Goal: Information Seeking & Learning: Learn about a topic

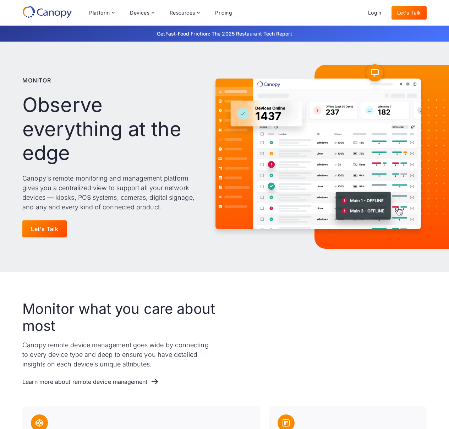
click at [296, 156] on img at bounding box center [318, 156] width 217 height 173
click at [150, 256] on div "Monitor Observe everything at the edge Canopy's remote monitoring and managemen…" at bounding box center [224, 157] width 405 height 230
click at [154, 187] on p "Canopy's remote monitoring and management platform gives you a centralized view…" at bounding box center [108, 192] width 173 height 38
click at [65, 13] on icon at bounding box center [47, 11] width 50 height 13
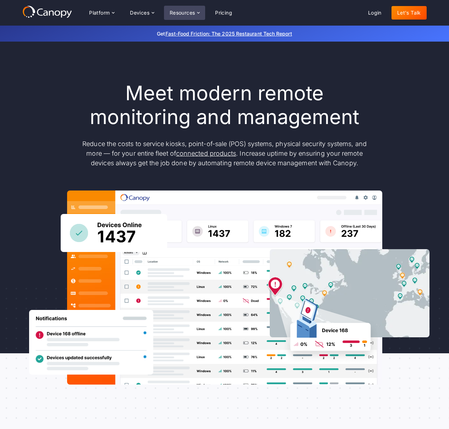
click at [177, 14] on div "Resources" at bounding box center [183, 12] width 26 height 5
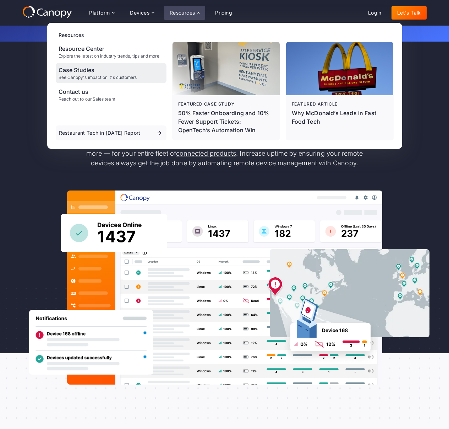
click at [88, 77] on div "See Canopy's impact on it's customers" at bounding box center [98, 77] width 79 height 5
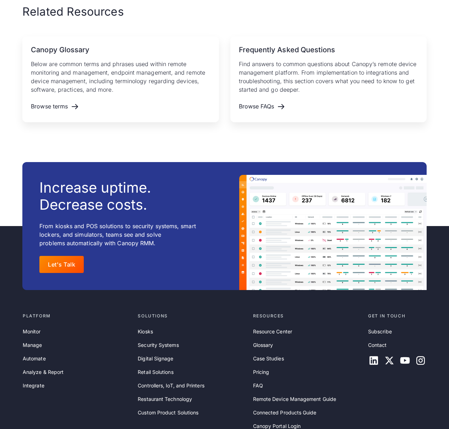
scroll to position [1096, 0]
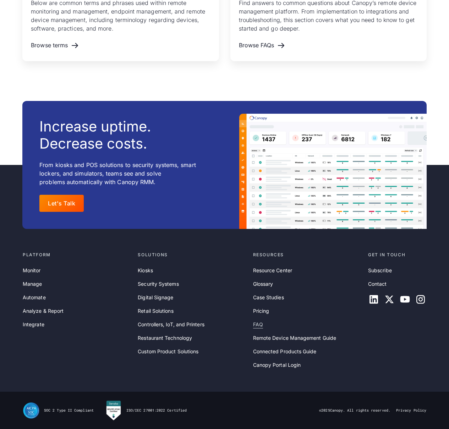
click at [261, 321] on link "FAQ" at bounding box center [258, 324] width 10 height 8
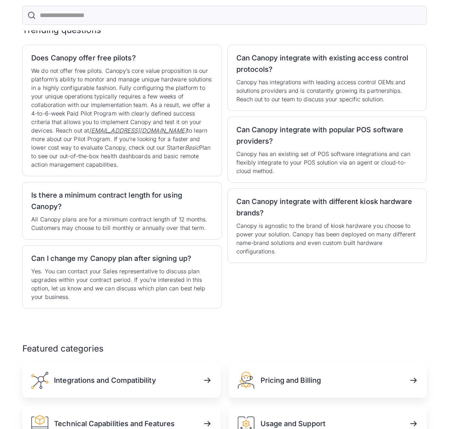
scroll to position [113, 0]
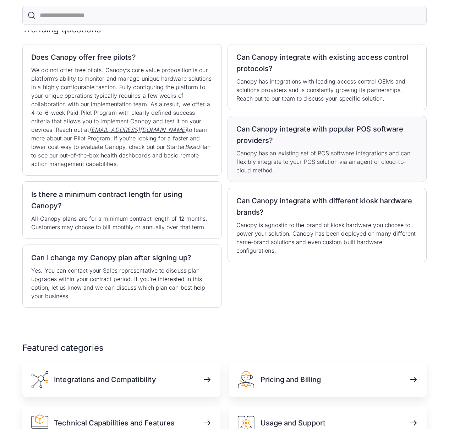
click at [327, 130] on h2 "Can Canopy integrate with popular POS software providers?" at bounding box center [328, 134] width 182 height 23
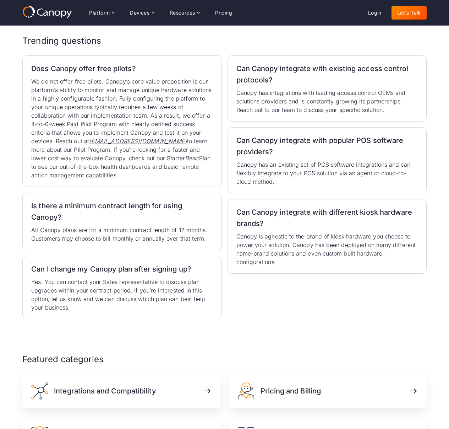
scroll to position [0, 0]
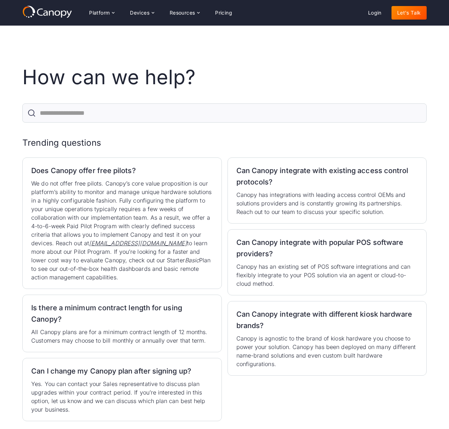
click at [56, 11] on icon at bounding box center [47, 11] width 50 height 13
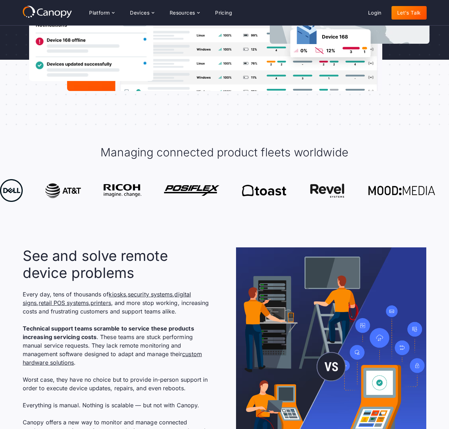
scroll to position [292, 0]
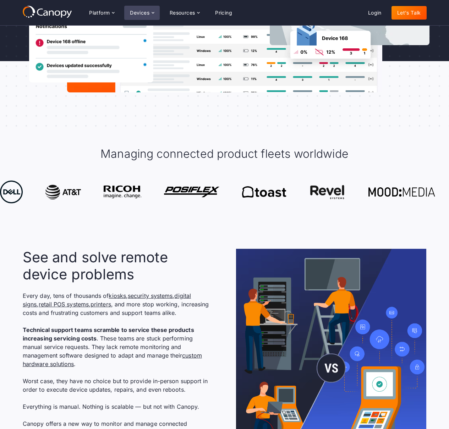
click at [146, 12] on div "Devices" at bounding box center [140, 12] width 20 height 5
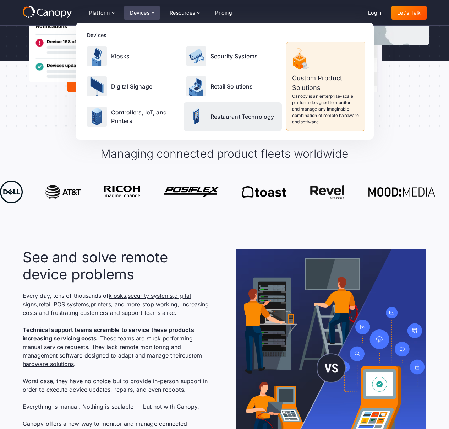
click at [211, 115] on p "Restaurant Technology" at bounding box center [243, 116] width 64 height 9
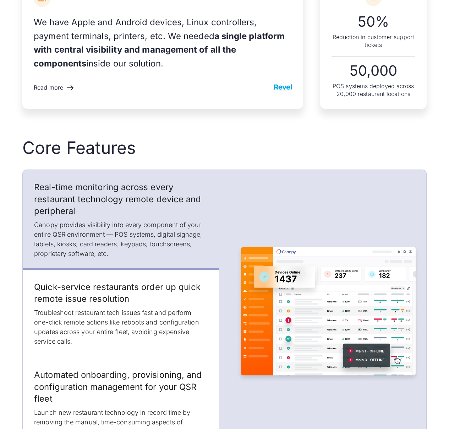
scroll to position [799, 0]
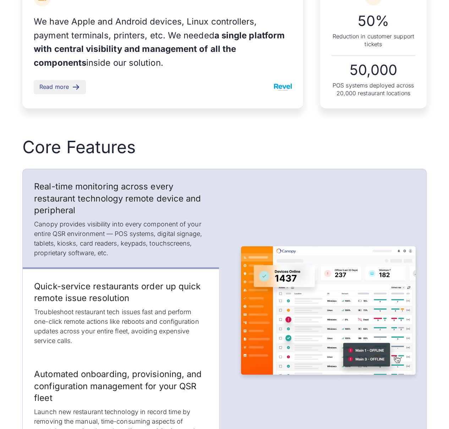
click at [51, 85] on div "Read more" at bounding box center [53, 86] width 29 height 7
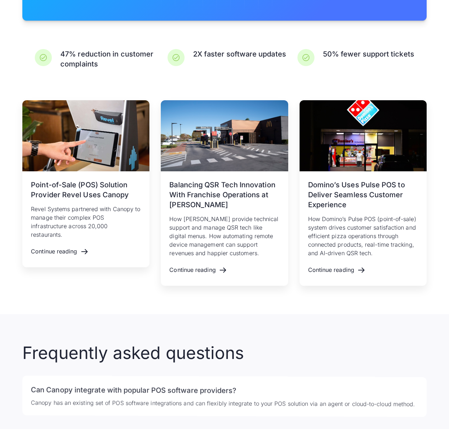
scroll to position [1433, 0]
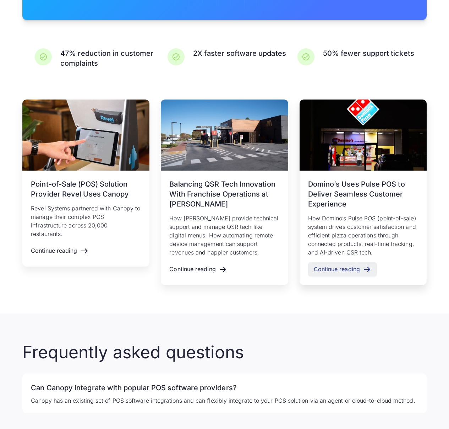
click at [325, 273] on div "Continue reading" at bounding box center [342, 269] width 69 height 14
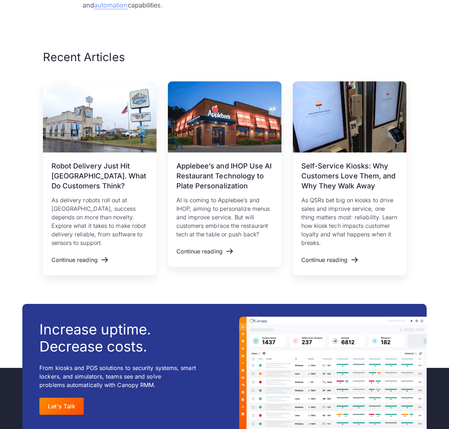
scroll to position [2220, 0]
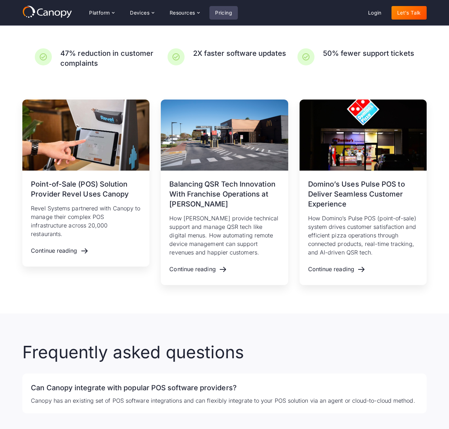
click at [227, 14] on link "Pricing" at bounding box center [224, 13] width 28 height 14
